Goal: Check status: Check status

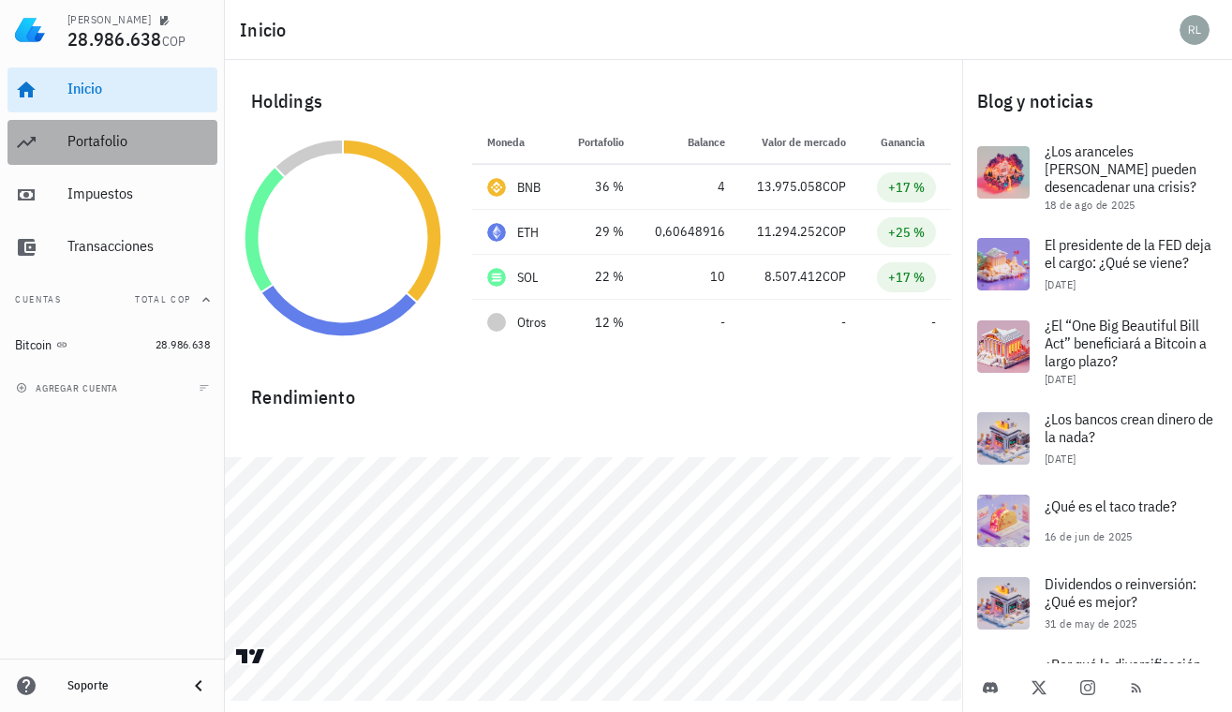
click at [111, 145] on div "Portafolio" at bounding box center [138, 141] width 142 height 18
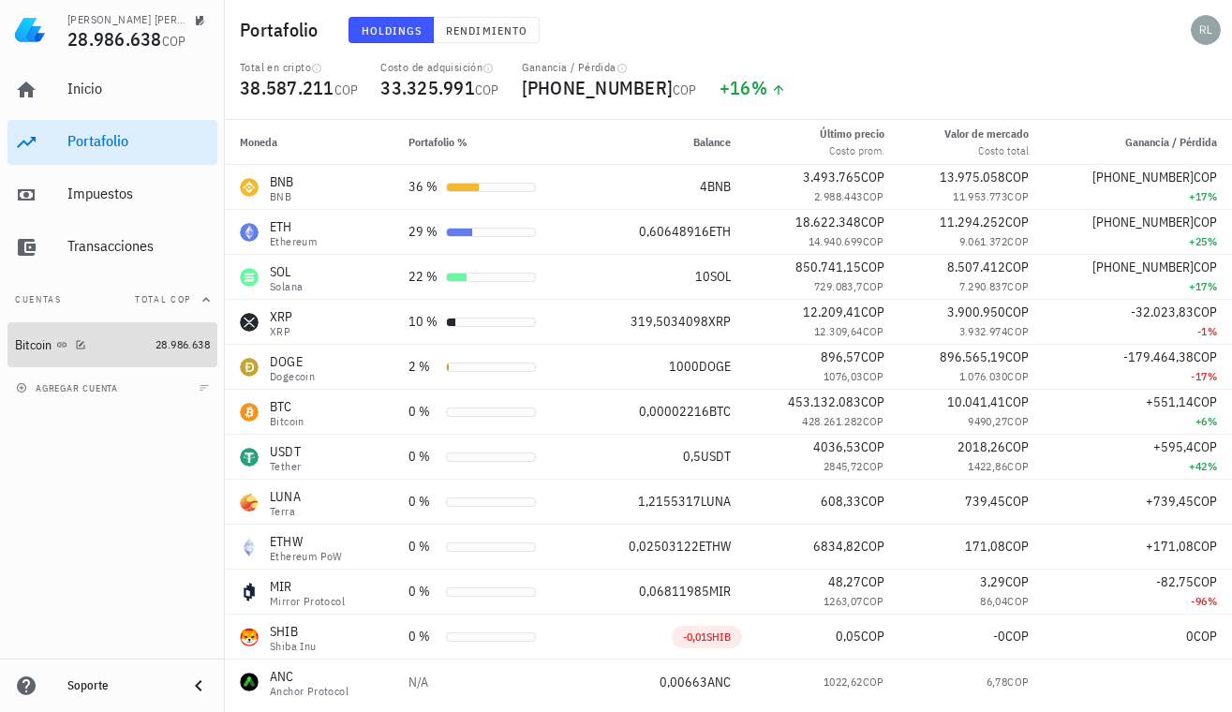
click at [156, 335] on div "28.986.638" at bounding box center [183, 344] width 54 height 19
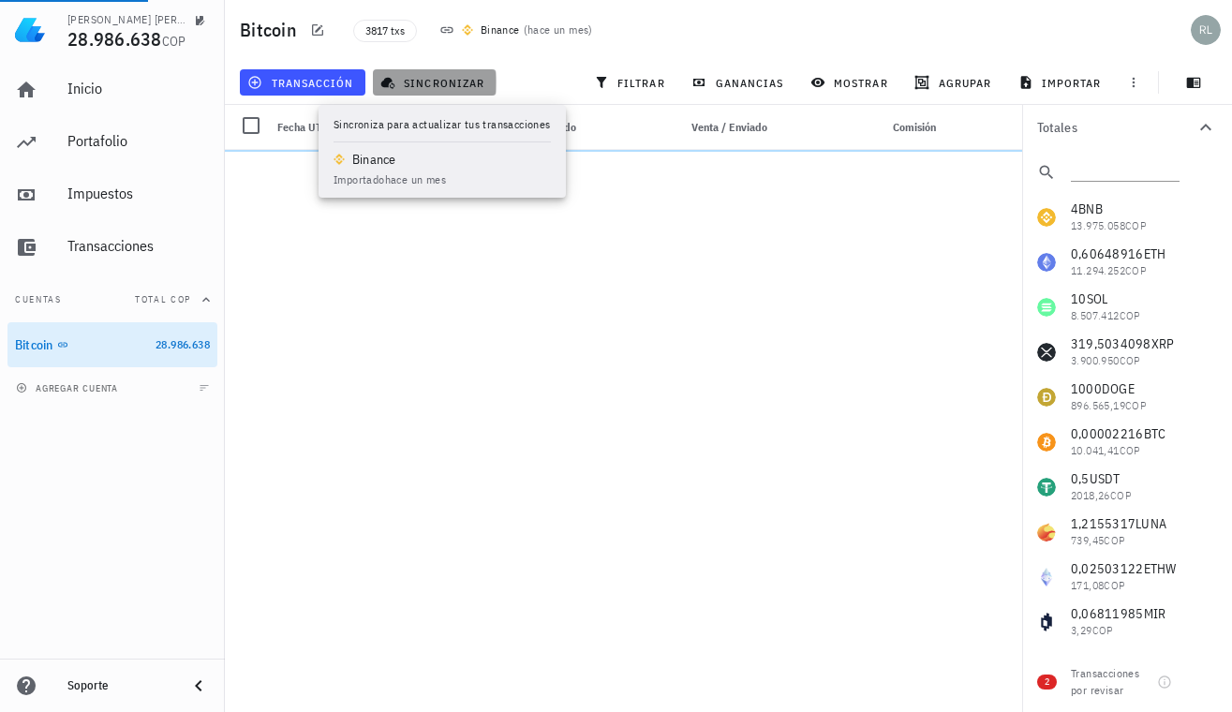
click at [432, 78] on span "sincronizar" at bounding box center [434, 82] width 100 height 15
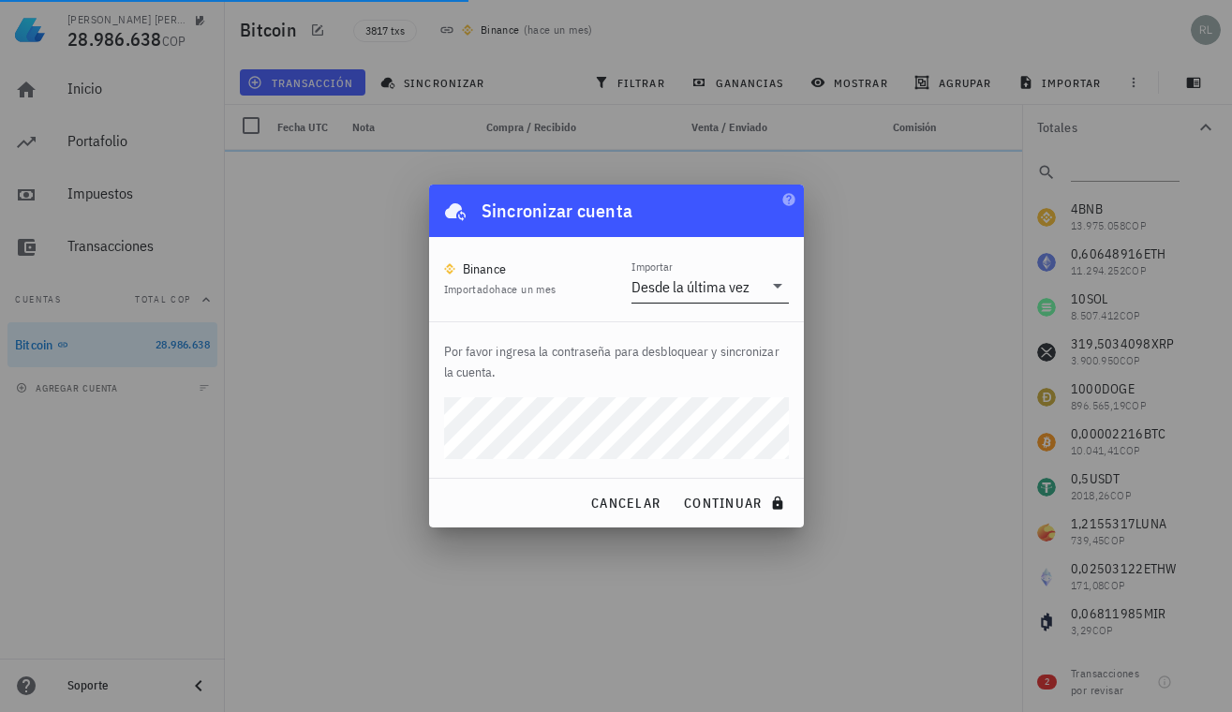
click at [693, 282] on div "Desde la última vez" at bounding box center [690, 286] width 118 height 19
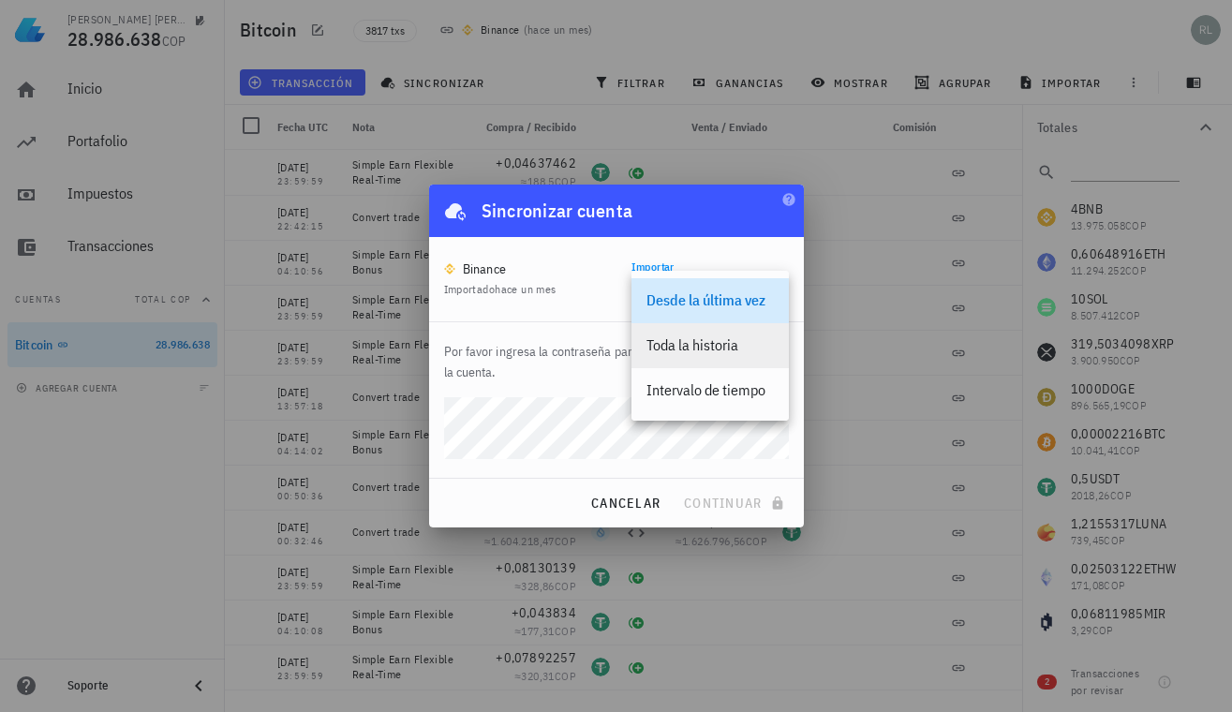
click at [702, 358] on div "Toda la historia" at bounding box center [709, 345] width 127 height 40
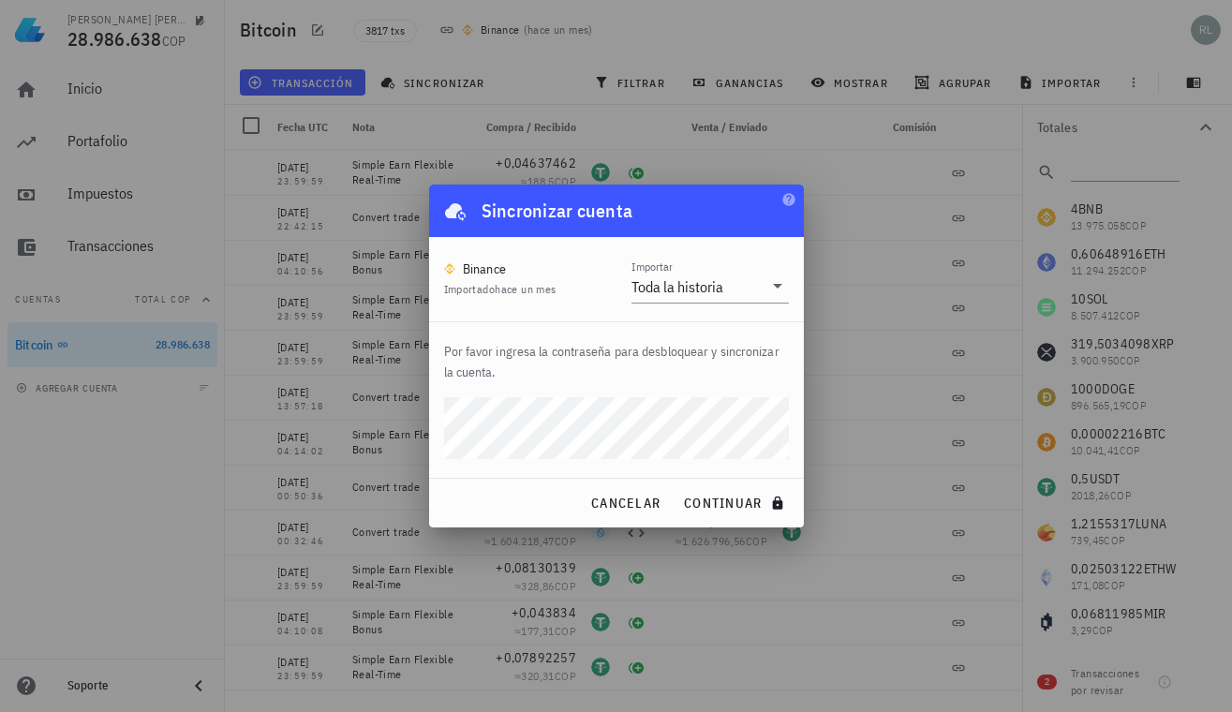
click at [676, 486] on button "continuar" at bounding box center [736, 503] width 120 height 34
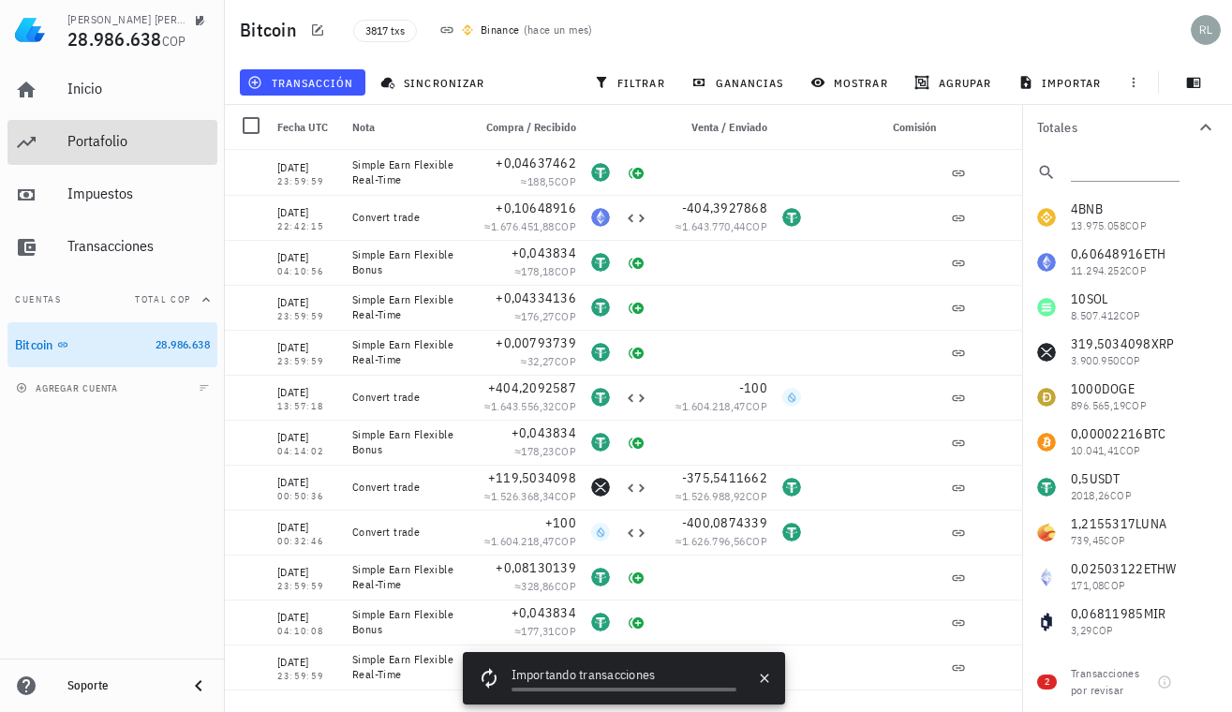
click at [120, 140] on div "Portafolio" at bounding box center [138, 141] width 142 height 18
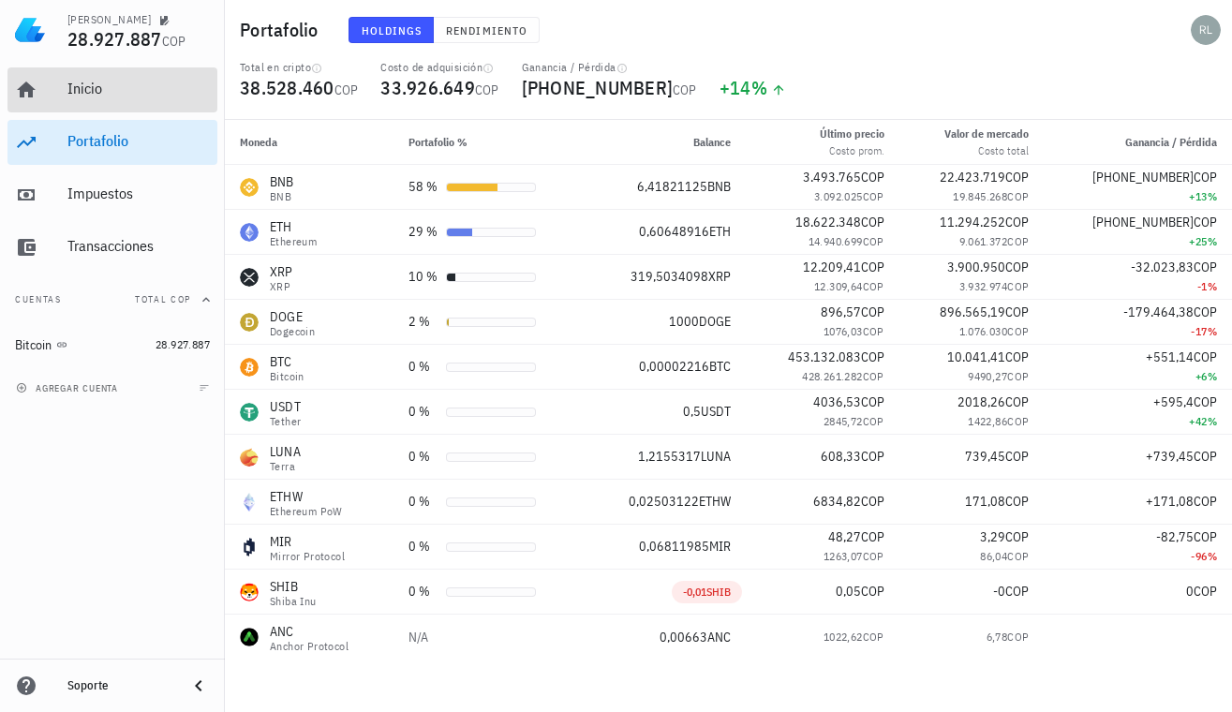
click at [92, 79] on div "Inicio" at bounding box center [138, 89] width 142 height 42
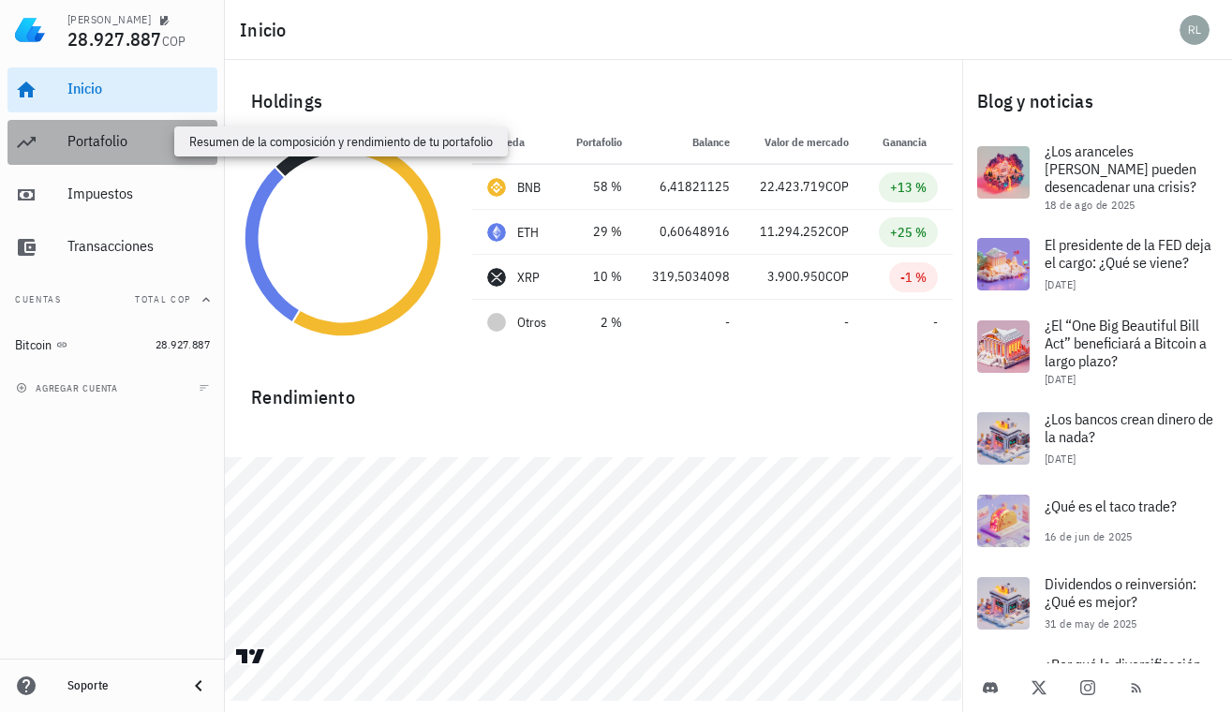
click at [111, 142] on div "Portafolio" at bounding box center [138, 141] width 142 height 18
